Goal: Information Seeking & Learning: Find specific fact

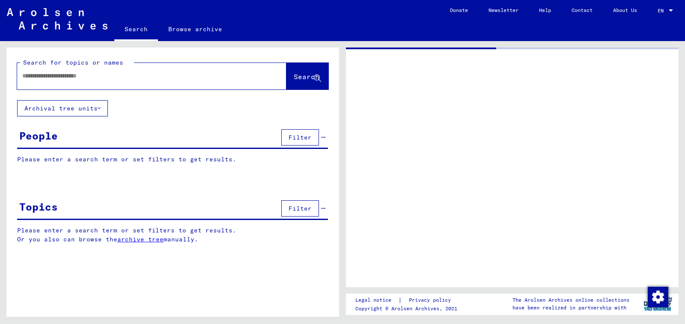
type input "********"
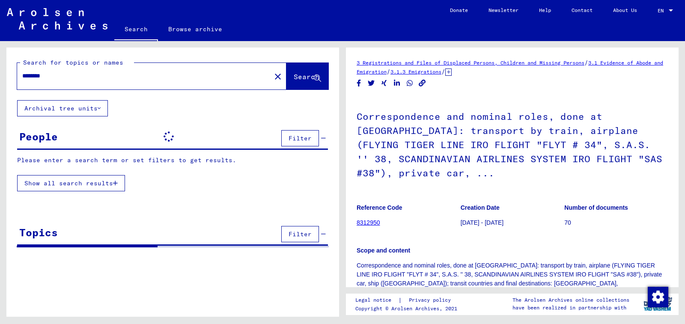
click at [273, 78] on mat-icon "close" at bounding box center [278, 76] width 10 height 10
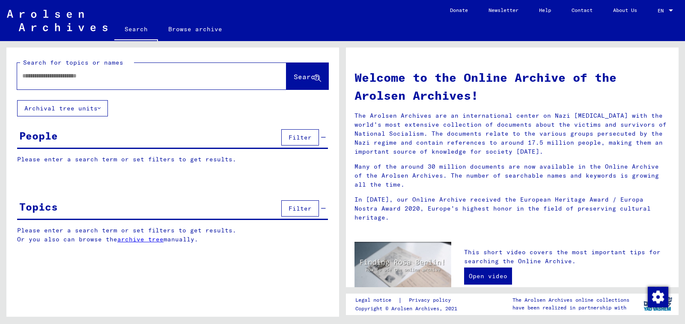
click at [144, 71] on input "text" at bounding box center [141, 75] width 238 height 9
click at [269, 86] on div at bounding box center [151, 76] width 269 height 27
click at [262, 81] on div at bounding box center [151, 76] width 269 height 27
click at [117, 80] on input "text" at bounding box center [141, 75] width 238 height 9
type input "**********"
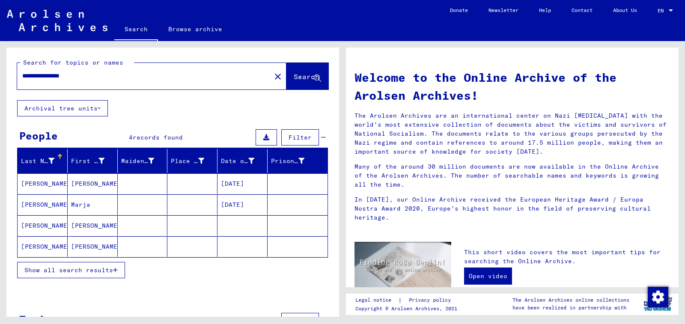
click at [110, 267] on span "Show all search results" at bounding box center [68, 270] width 89 height 8
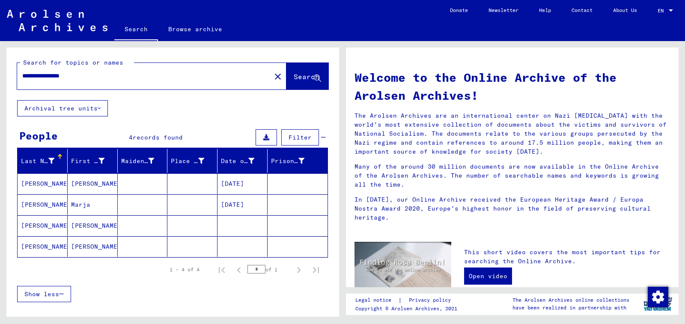
click at [248, 188] on mat-cell "[DATE]" at bounding box center [242, 183] width 50 height 21
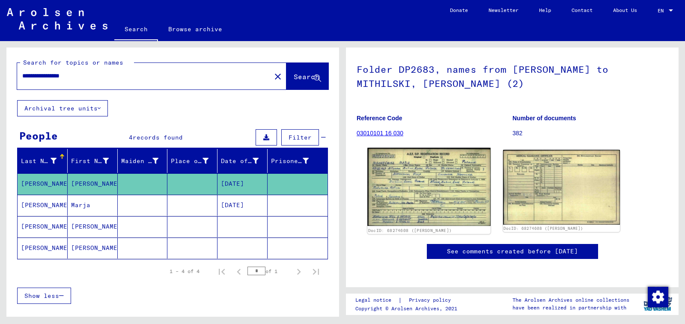
scroll to position [86, 0]
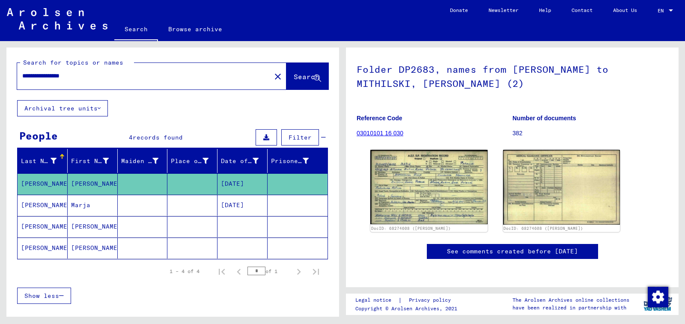
click at [251, 209] on mat-cell "[DATE]" at bounding box center [242, 205] width 50 height 21
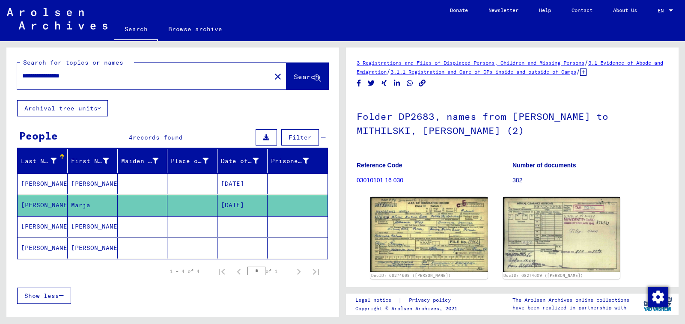
click at [255, 235] on mat-cell at bounding box center [242, 226] width 50 height 21
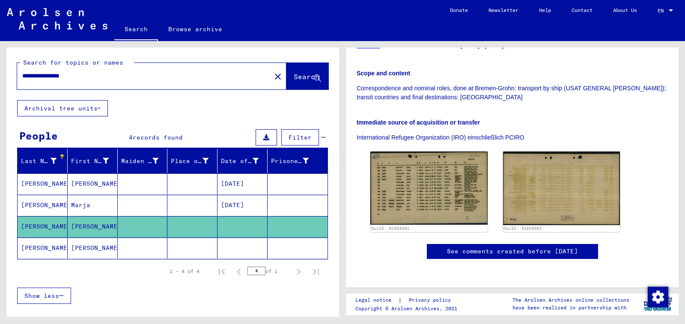
scroll to position [204, 0]
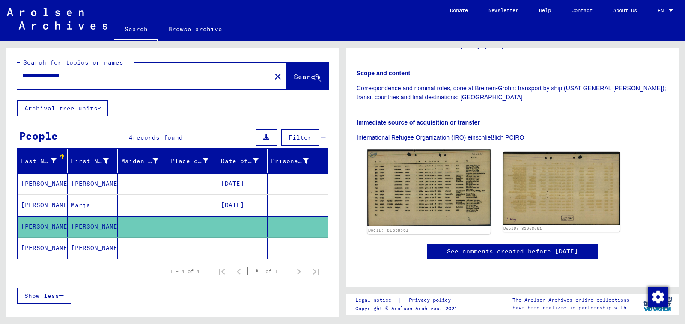
click at [445, 150] on img at bounding box center [428, 188] width 123 height 77
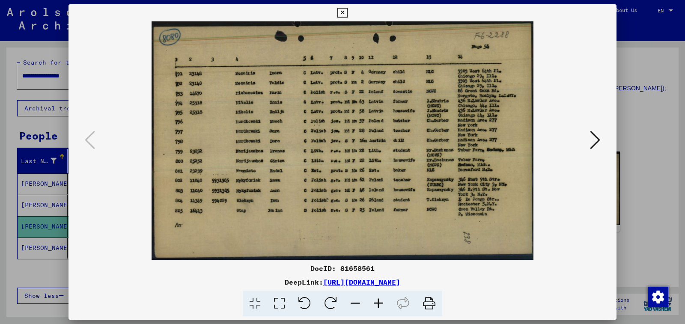
click at [384, 304] on icon at bounding box center [378, 304] width 23 height 26
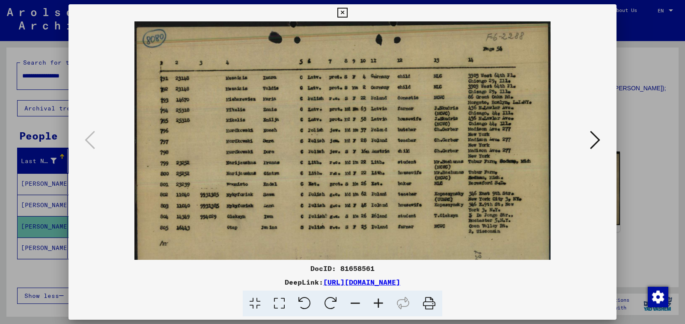
click at [384, 304] on icon at bounding box center [378, 304] width 23 height 26
click at [384, 303] on icon at bounding box center [378, 304] width 23 height 26
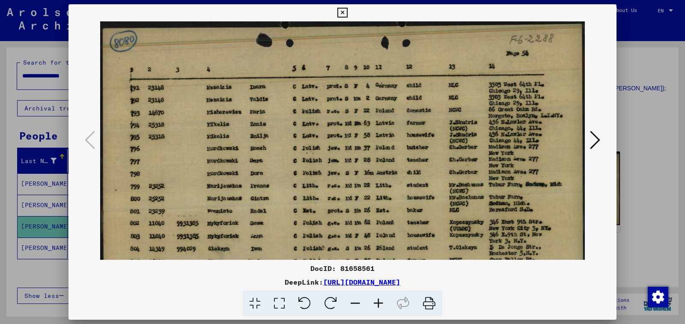
click at [384, 303] on icon at bounding box center [378, 304] width 23 height 26
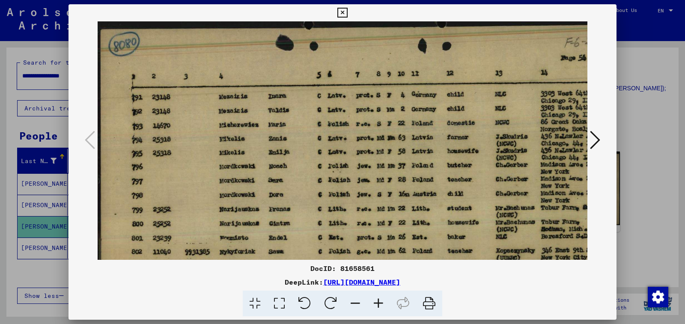
scroll to position [4, 0]
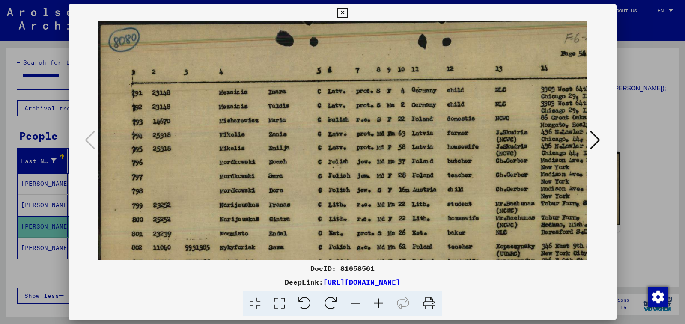
click at [316, 230] on img at bounding box center [374, 189] width 553 height 345
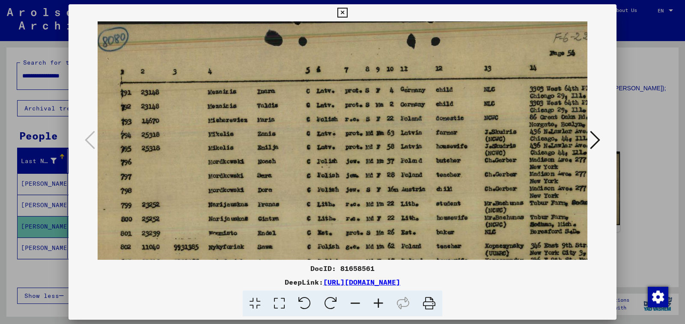
scroll to position [5, 16]
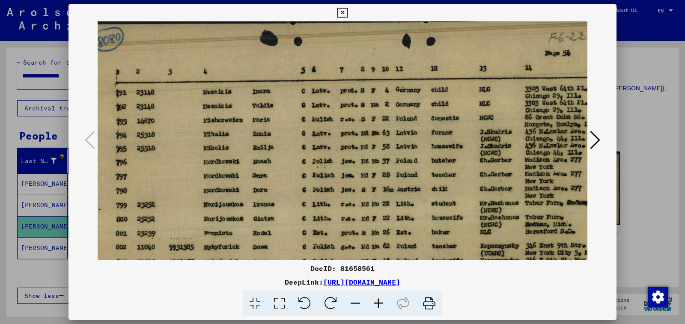
drag, startPoint x: 363, startPoint y: 164, endPoint x: 348, endPoint y: 164, distance: 15.8
click at [348, 164] on img at bounding box center [358, 189] width 553 height 345
click at [347, 11] on icon at bounding box center [342, 13] width 10 height 10
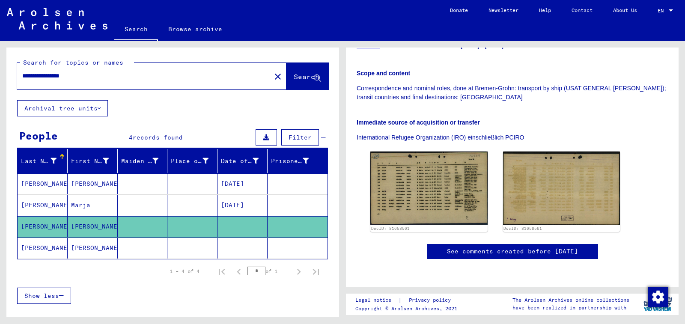
click at [268, 244] on mat-cell at bounding box center [298, 248] width 60 height 21
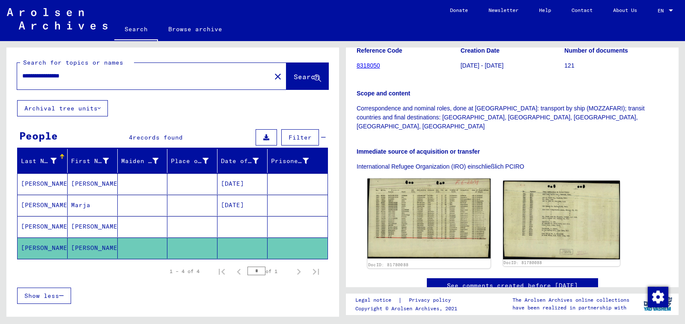
click at [416, 178] on img at bounding box center [428, 218] width 123 height 80
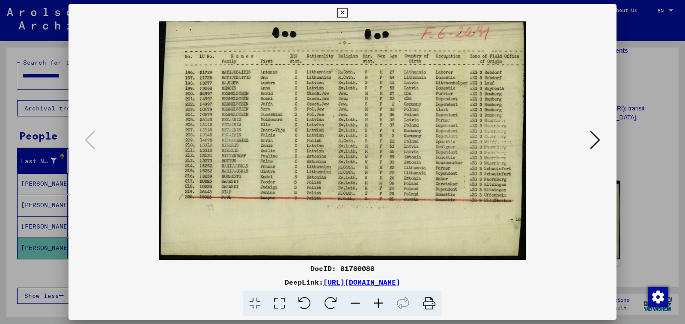
click at [382, 302] on icon at bounding box center [378, 304] width 23 height 26
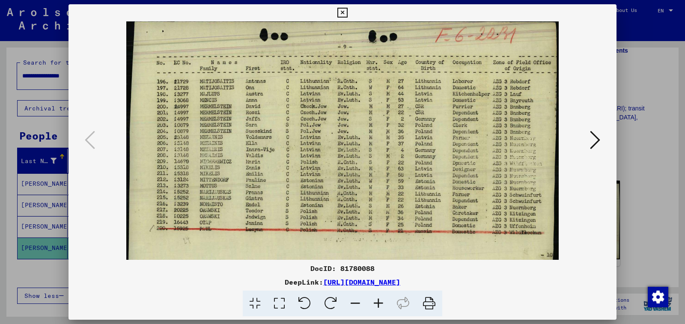
click at [382, 302] on icon at bounding box center [378, 304] width 23 height 26
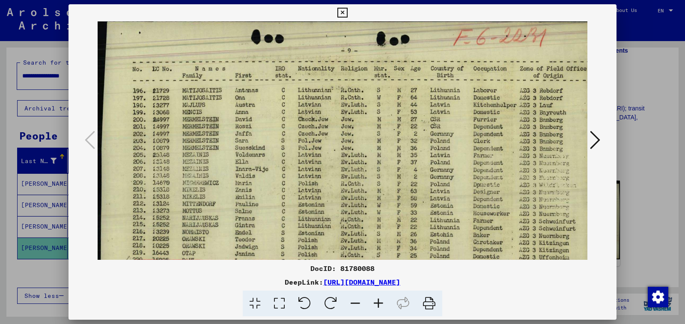
click at [382, 302] on icon at bounding box center [378, 304] width 23 height 26
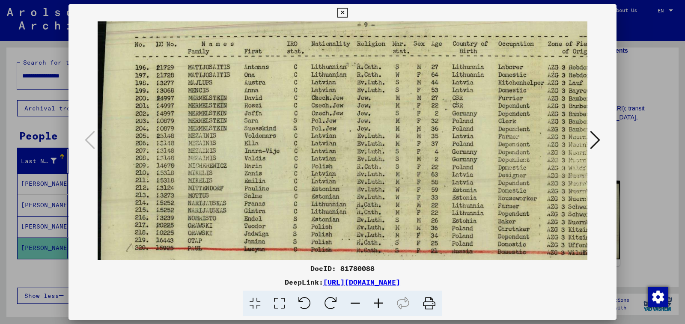
scroll to position [28, 0]
drag, startPoint x: 255, startPoint y: 234, endPoint x: 261, endPoint y: 206, distance: 28.5
click at [261, 206] on img at bounding box center [363, 165] width 531 height 345
click at [347, 13] on icon at bounding box center [342, 13] width 10 height 10
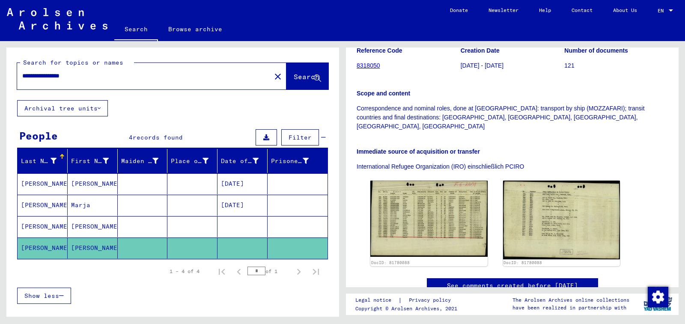
click at [247, 185] on mat-cell "[DATE]" at bounding box center [242, 183] width 50 height 21
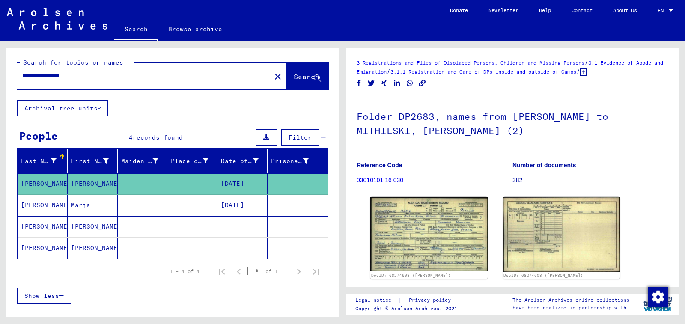
click at [240, 208] on mat-cell "[DATE]" at bounding box center [242, 205] width 50 height 21
